Goal: Information Seeking & Learning: Learn about a topic

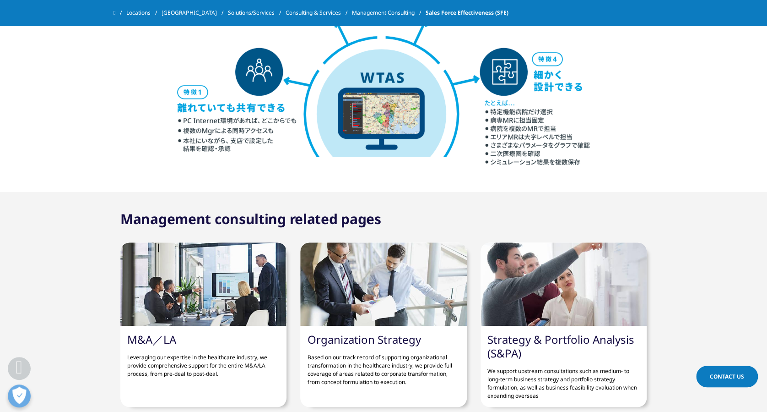
scroll to position [1403, 0]
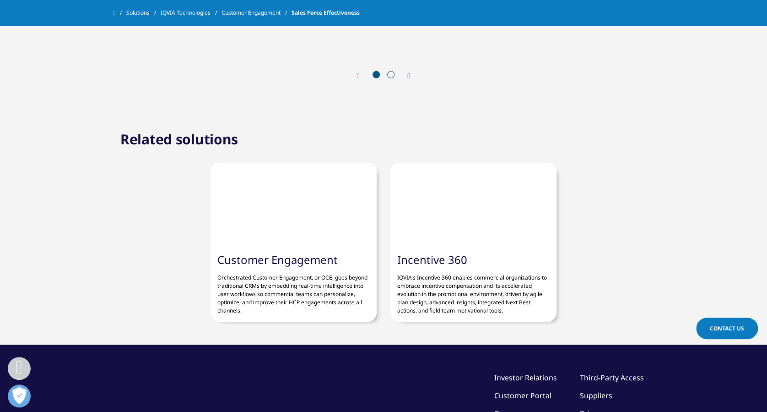
scroll to position [1343, 0]
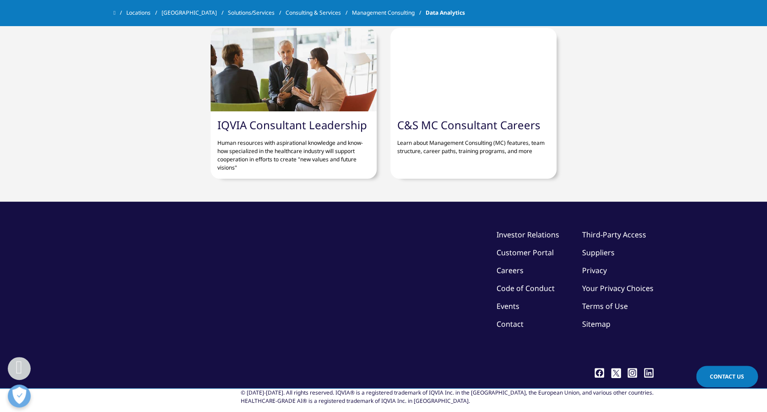
scroll to position [3540, 0]
